Goal: Information Seeking & Learning: Learn about a topic

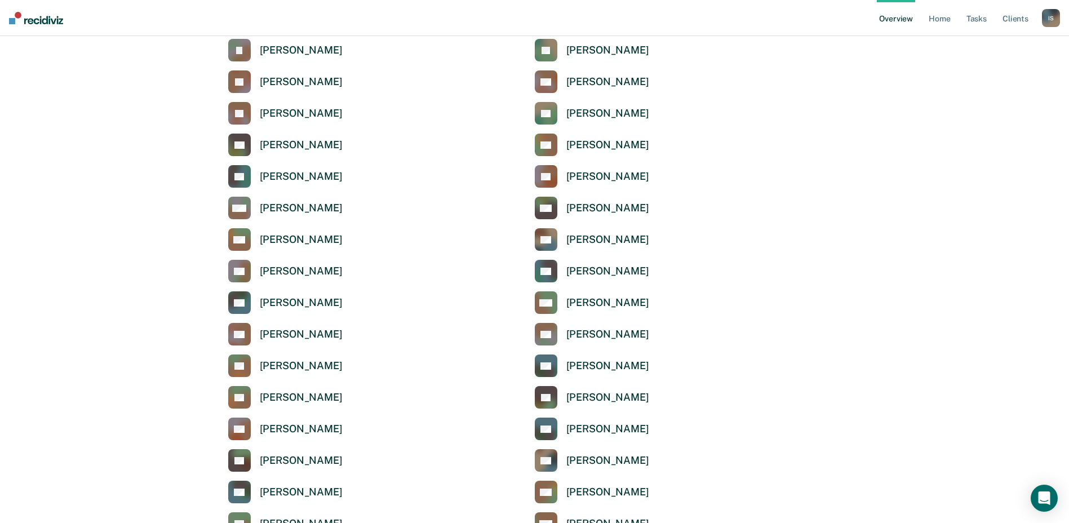
scroll to position [2368, 0]
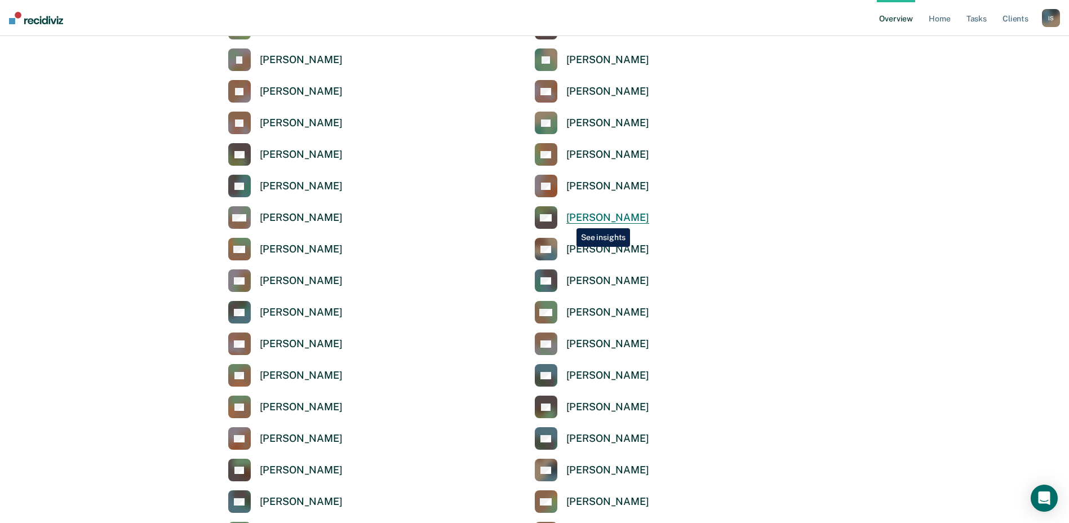
click at [568, 220] on div "[PERSON_NAME]" at bounding box center [608, 217] width 83 height 13
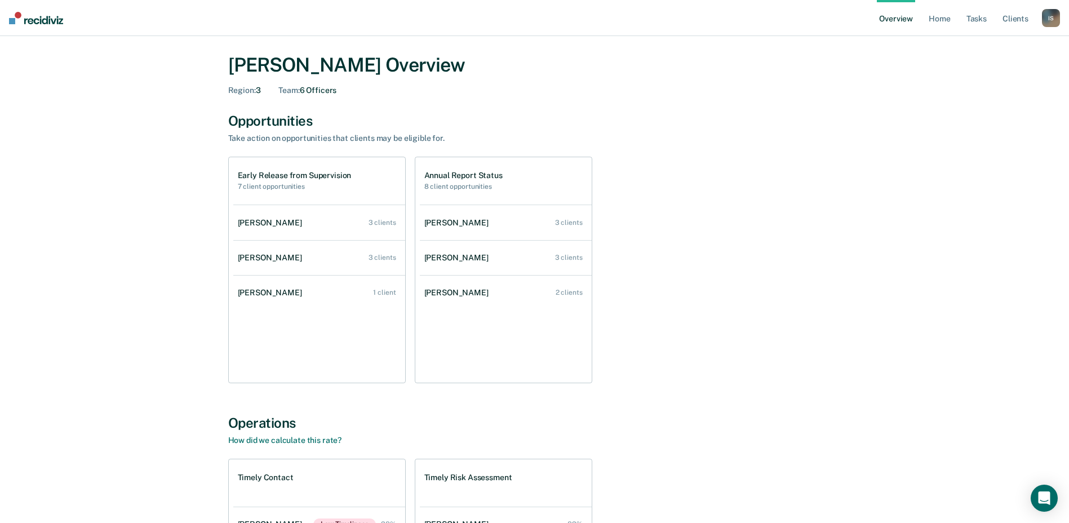
scroll to position [56, 0]
